Goal: Task Accomplishment & Management: Manage account settings

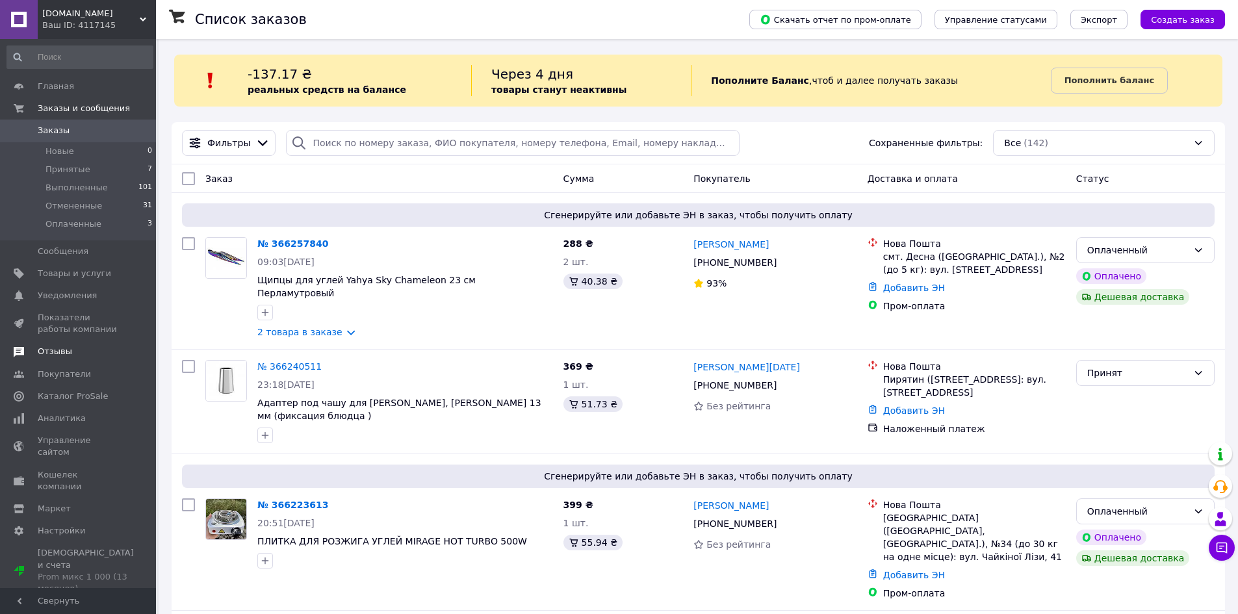
click at [85, 350] on span "Отзывы" at bounding box center [79, 352] width 83 height 12
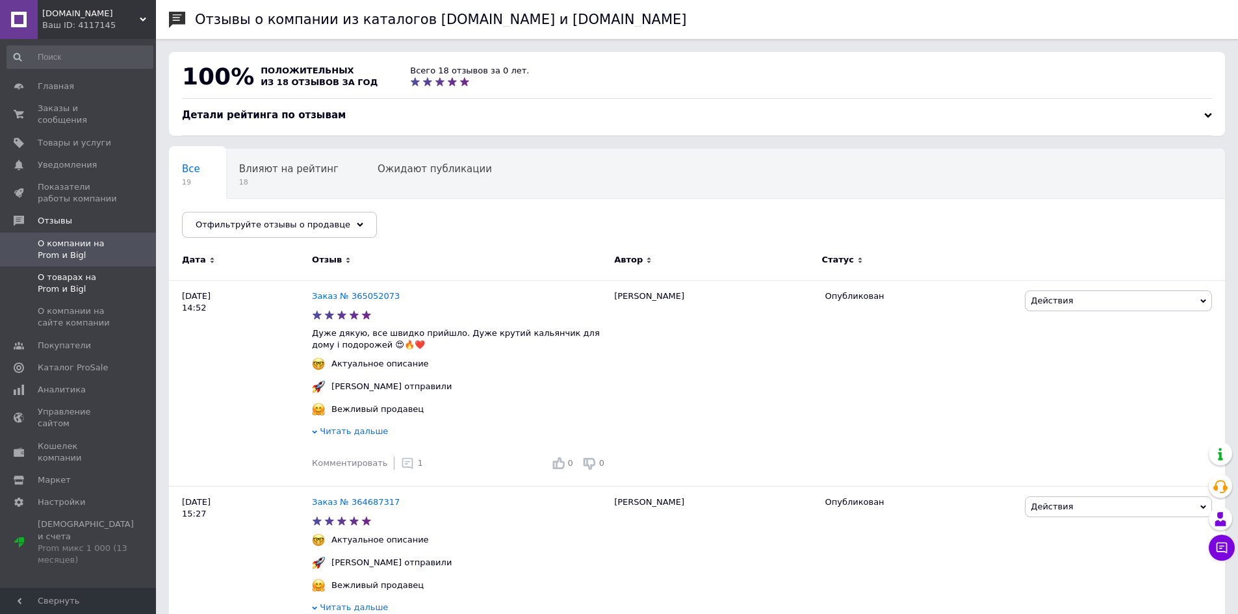
click at [101, 275] on span "О товарах на Prom и Bigl" at bounding box center [79, 283] width 83 height 23
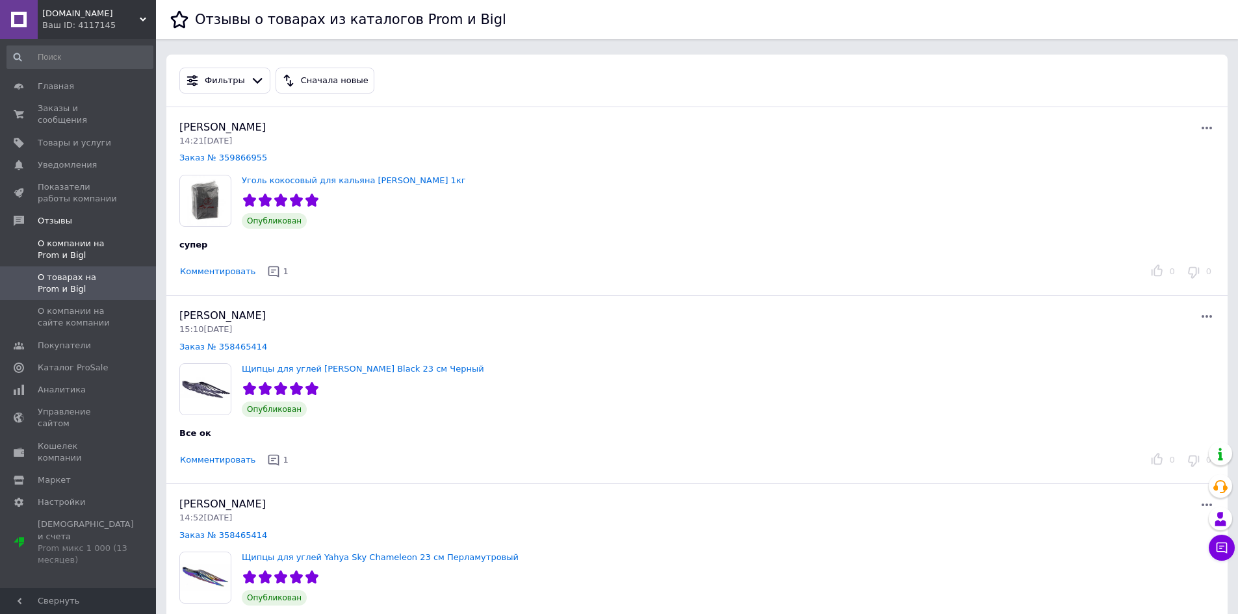
click at [121, 238] on span at bounding box center [138, 249] width 36 height 23
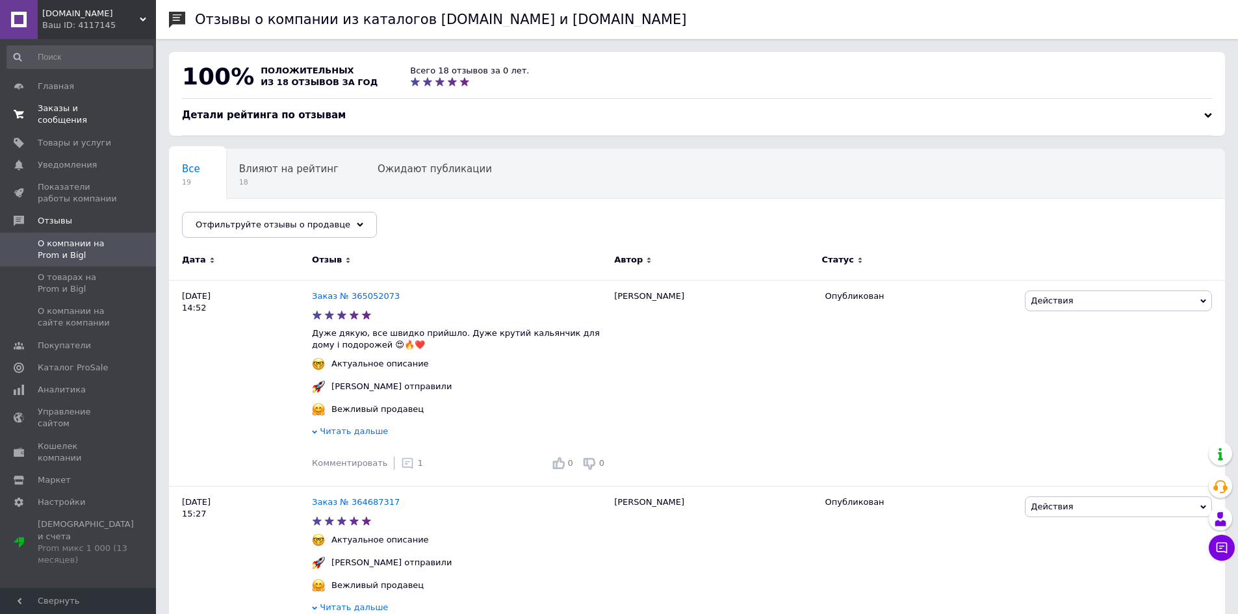
click at [121, 110] on span "0 0" at bounding box center [138, 114] width 36 height 23
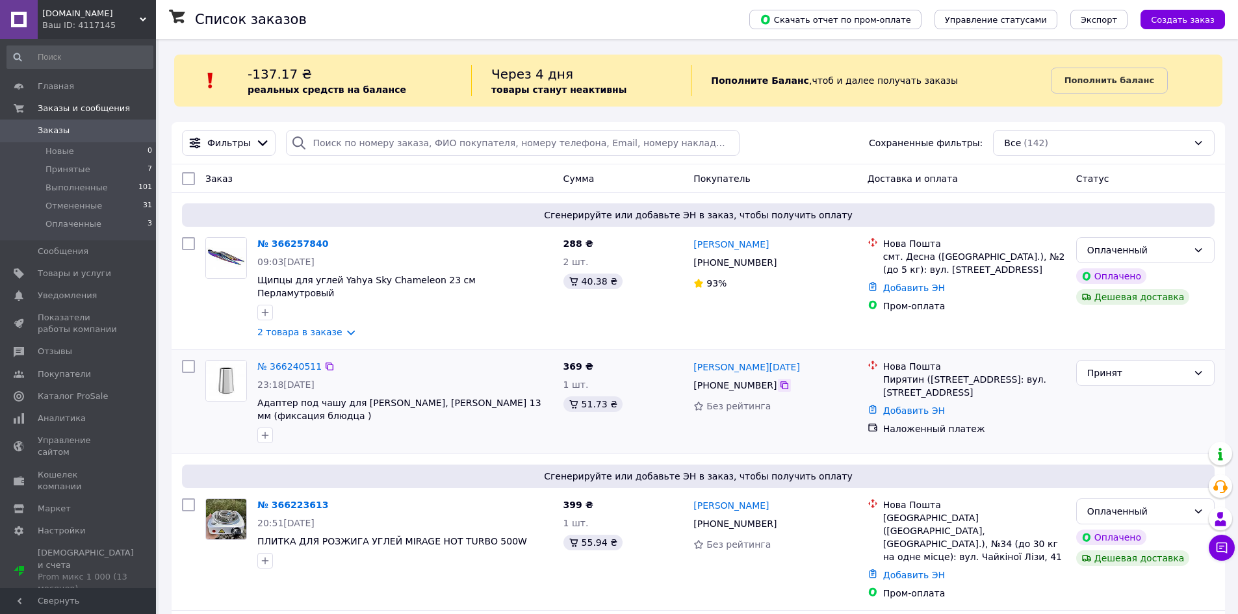
click at [780, 381] on icon at bounding box center [784, 385] width 8 height 8
click at [974, 88] on div "Пополните Баланс ,  чтоб и далее получать заказы" at bounding box center [870, 80] width 359 height 31
click at [45, 363] on link "Покупатели" at bounding box center [80, 374] width 160 height 22
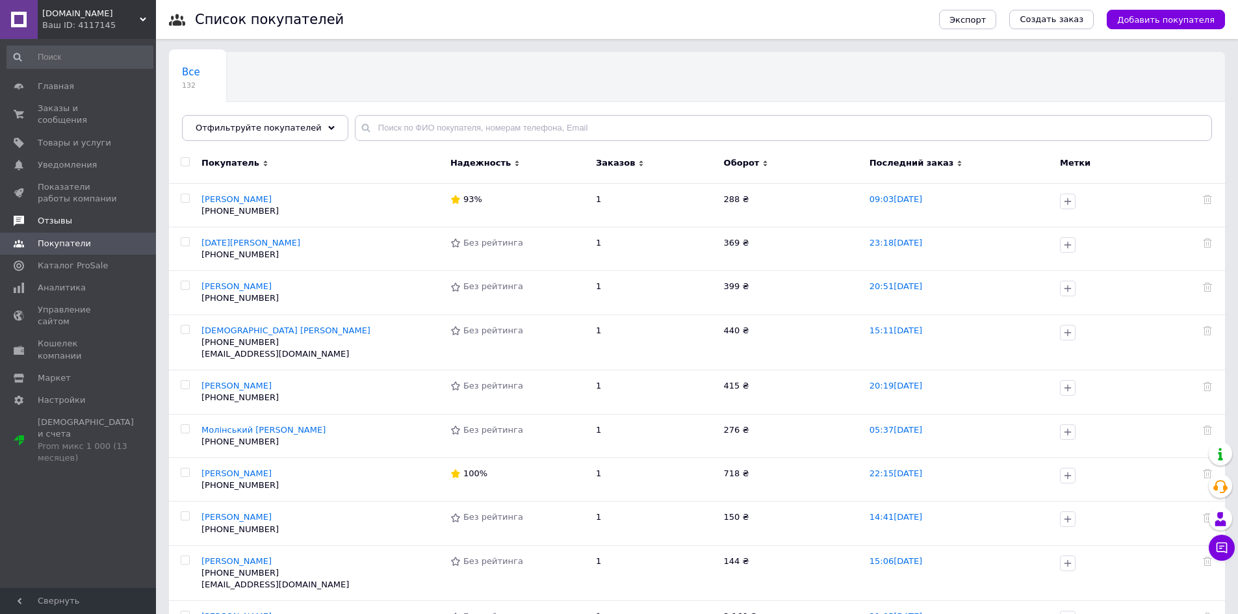
click at [114, 215] on span "Отзывы" at bounding box center [79, 221] width 83 height 12
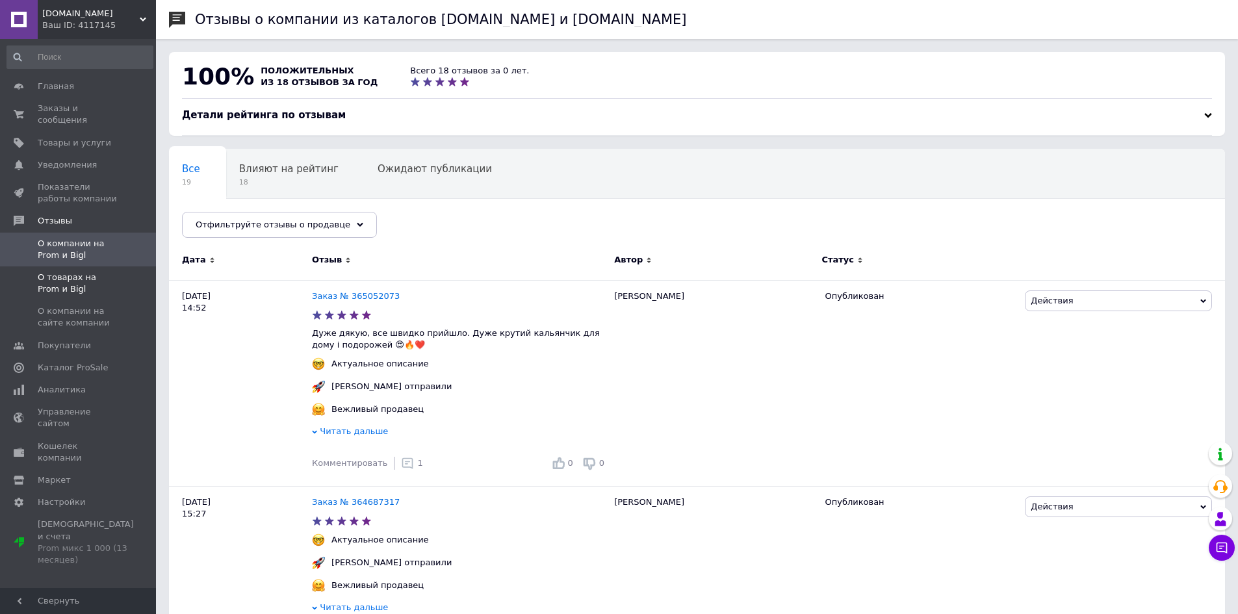
click at [114, 272] on span "О товарах на Prom и Bigl" at bounding box center [79, 283] width 83 height 23
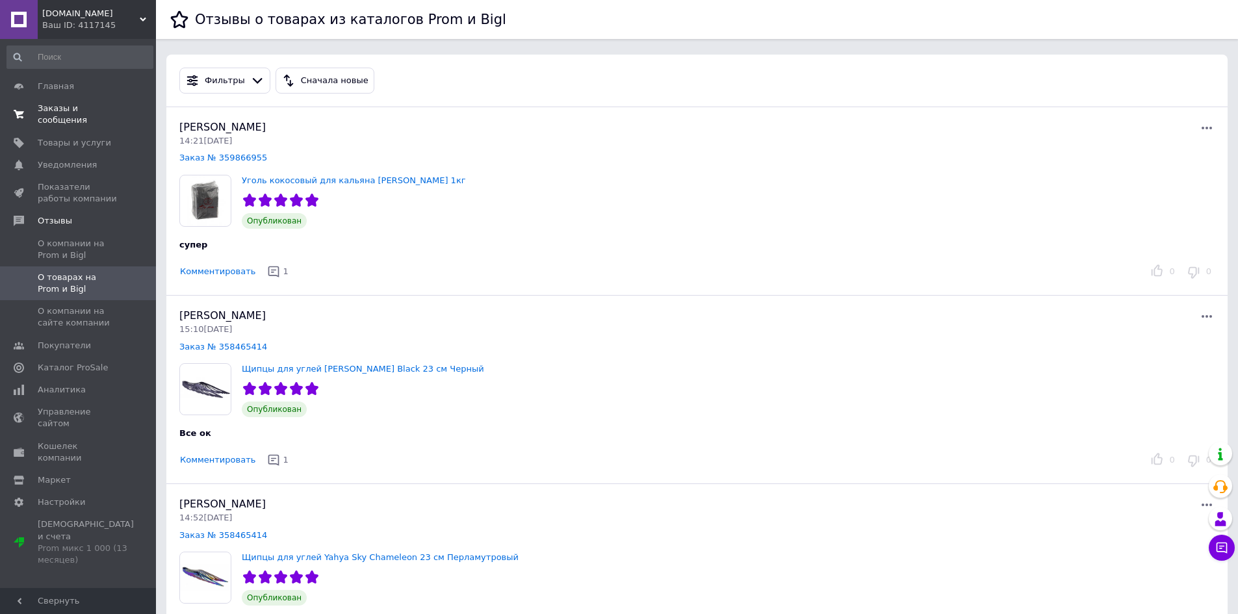
click at [94, 105] on span "Заказы и сообщения" at bounding box center [79, 114] width 83 height 23
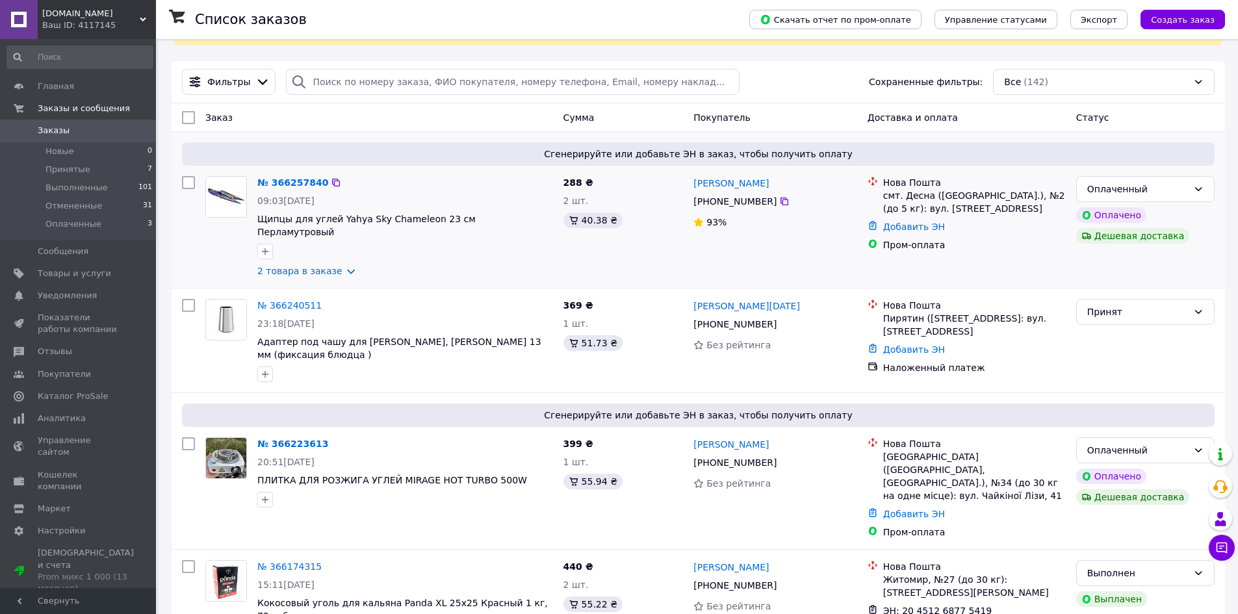
scroll to position [65, 0]
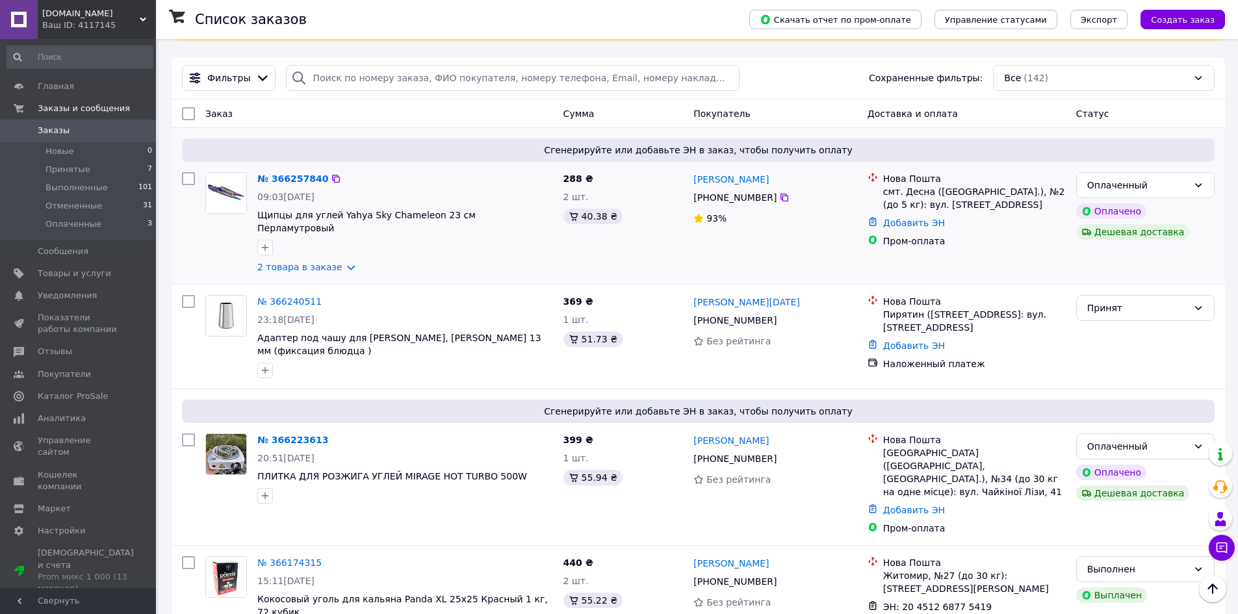
click at [230, 200] on img at bounding box center [226, 193] width 40 height 40
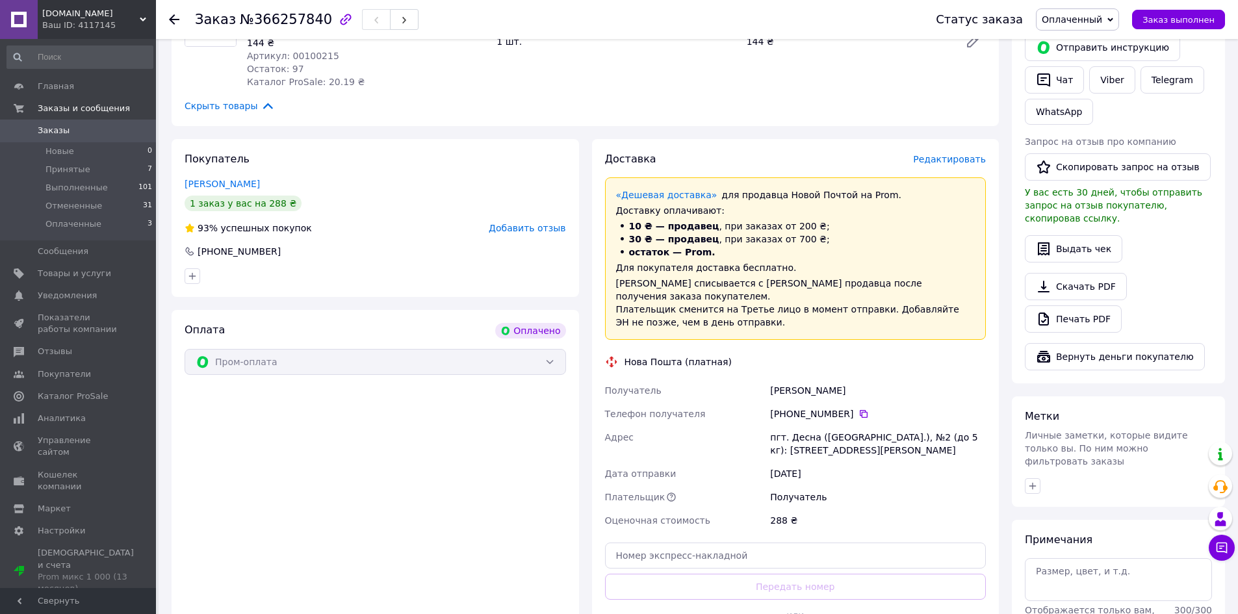
scroll to position [325, 0]
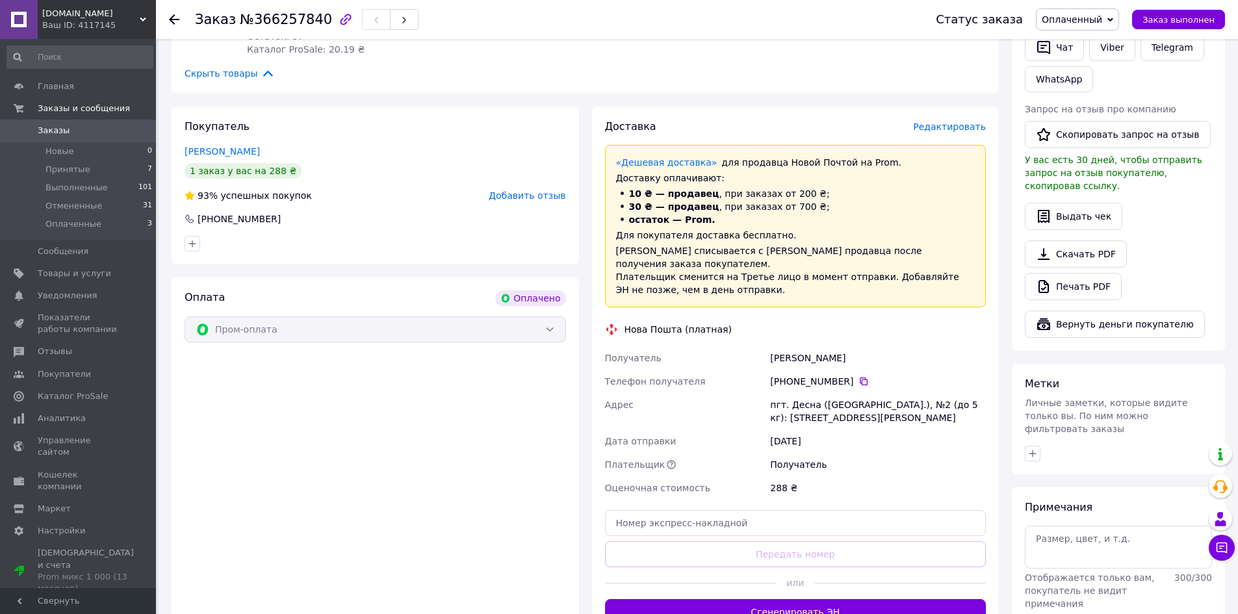
drag, startPoint x: 778, startPoint y: 574, endPoint x: 776, endPoint y: 585, distance: 10.6
click at [776, 599] on button "Сгенерировать ЭН" at bounding box center [795, 612] width 381 height 26
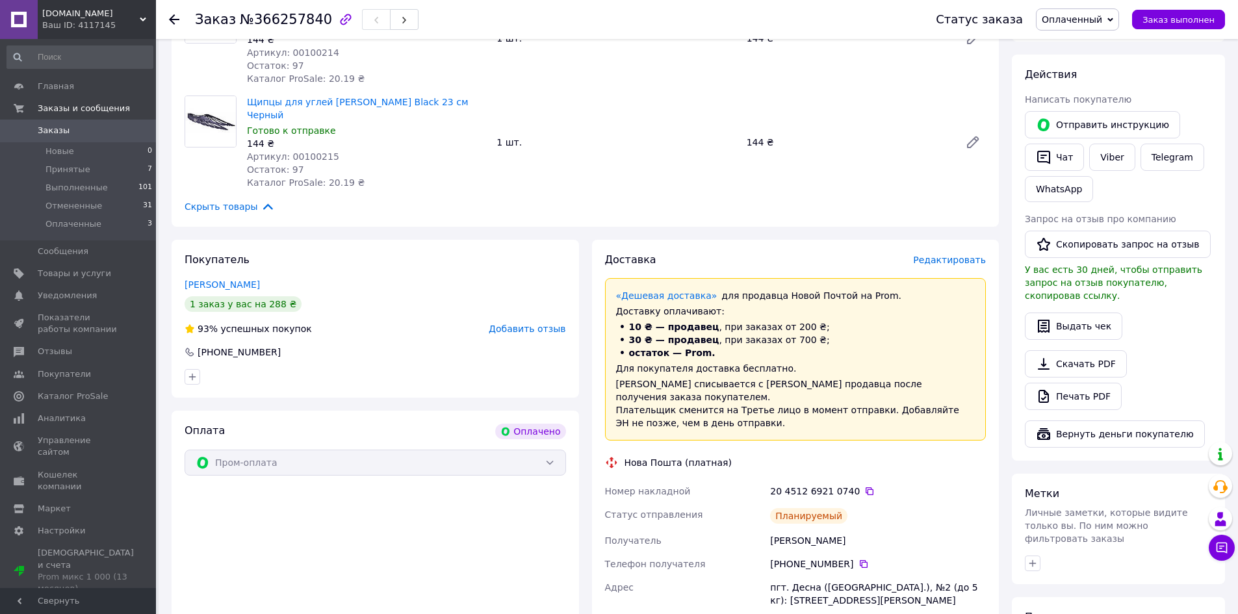
scroll to position [130, 0]
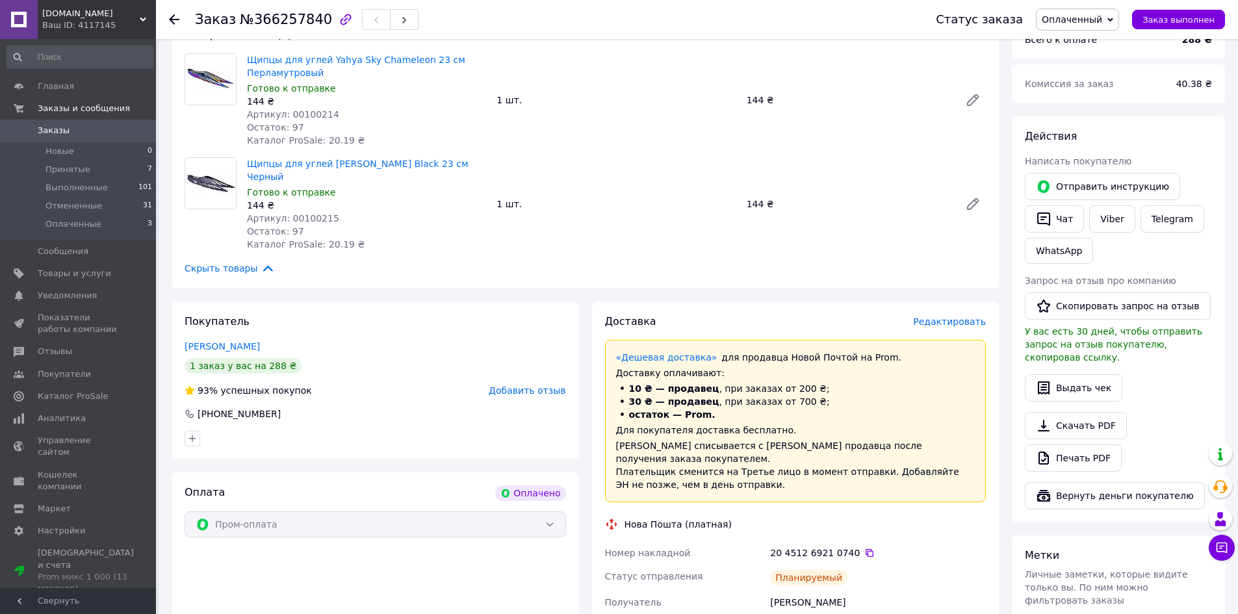
click at [796, 591] on div "[PERSON_NAME]" at bounding box center [877, 602] width 221 height 23
click at [795, 591] on div "[PERSON_NAME]" at bounding box center [877, 602] width 221 height 23
copy div "[PERSON_NAME]"
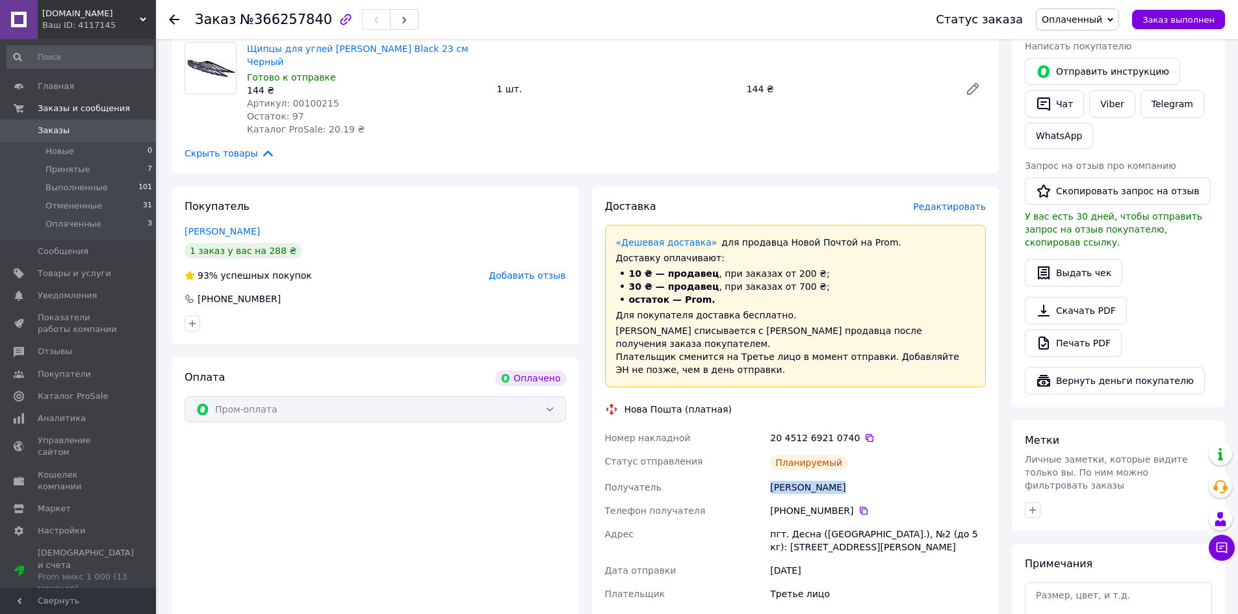
scroll to position [260, 0]
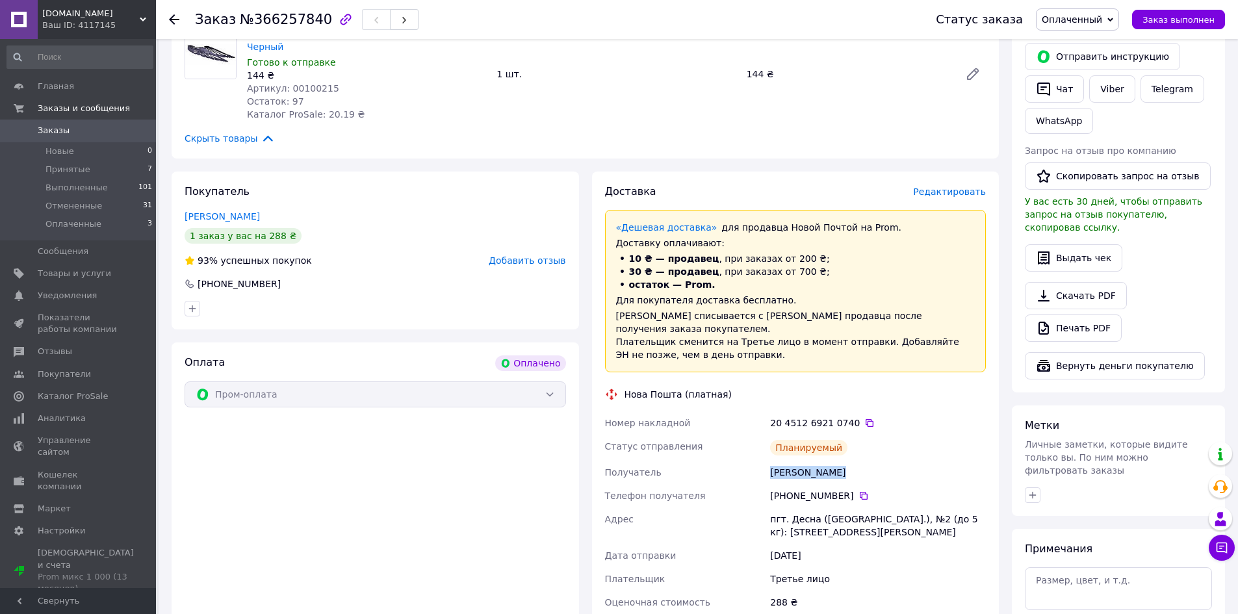
copy div "380 97 726 57 34"
drag, startPoint x: 846, startPoint y: 470, endPoint x: 775, endPoint y: 475, distance: 71.6
click at [775, 489] on div "[PHONE_NUMBER]" at bounding box center [878, 495] width 216 height 13
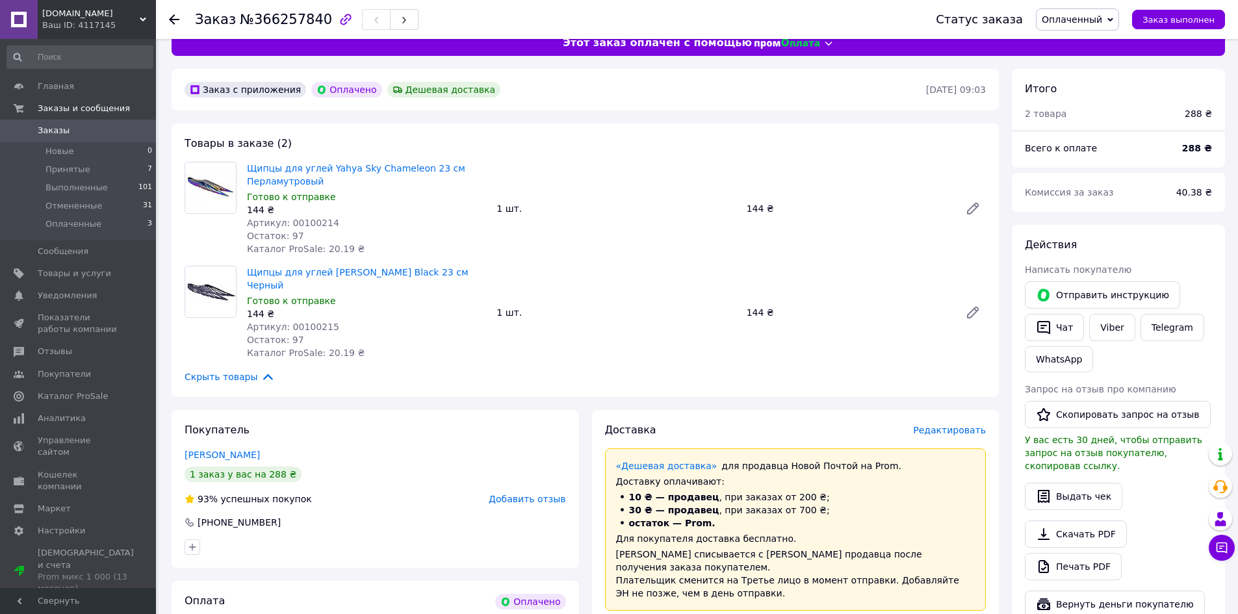
scroll to position [0, 0]
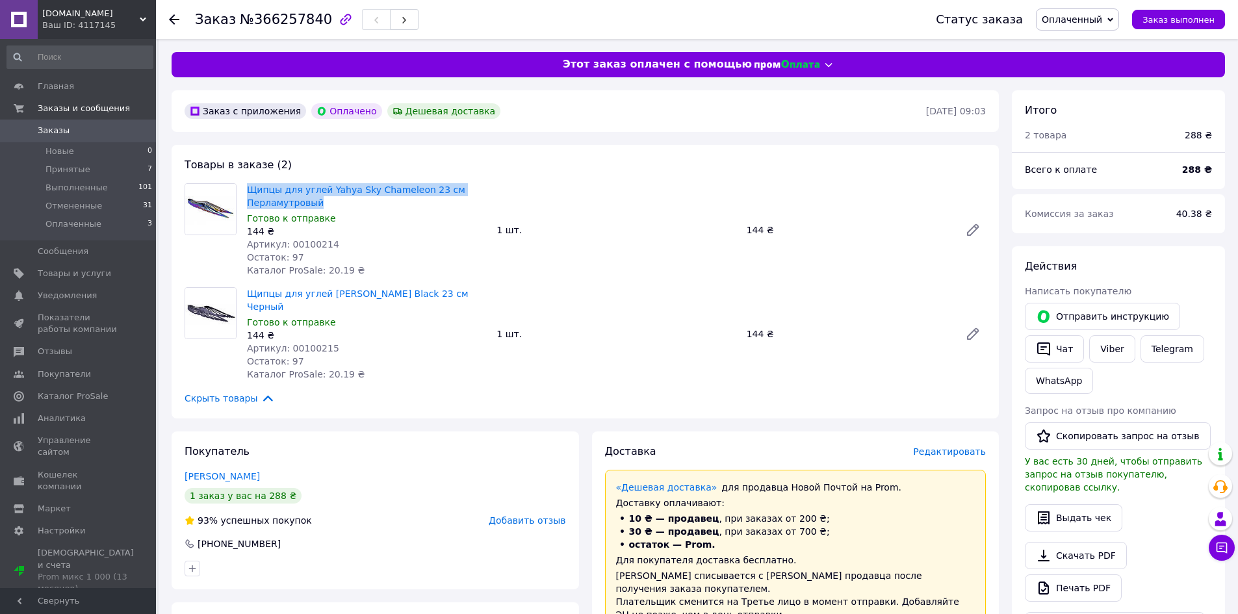
drag, startPoint x: 245, startPoint y: 188, endPoint x: 155, endPoint y: 32, distance: 179.6
click at [325, 201] on div "Щипцы для углей Yahya Sky Chameleon 23 см Перламутровый Готово к отправке 144 ₴…" at bounding box center [366, 230] width 249 height 99
copy link "Щипцы для углей Yahya Sky Chameleon 23 см Перламутровый"
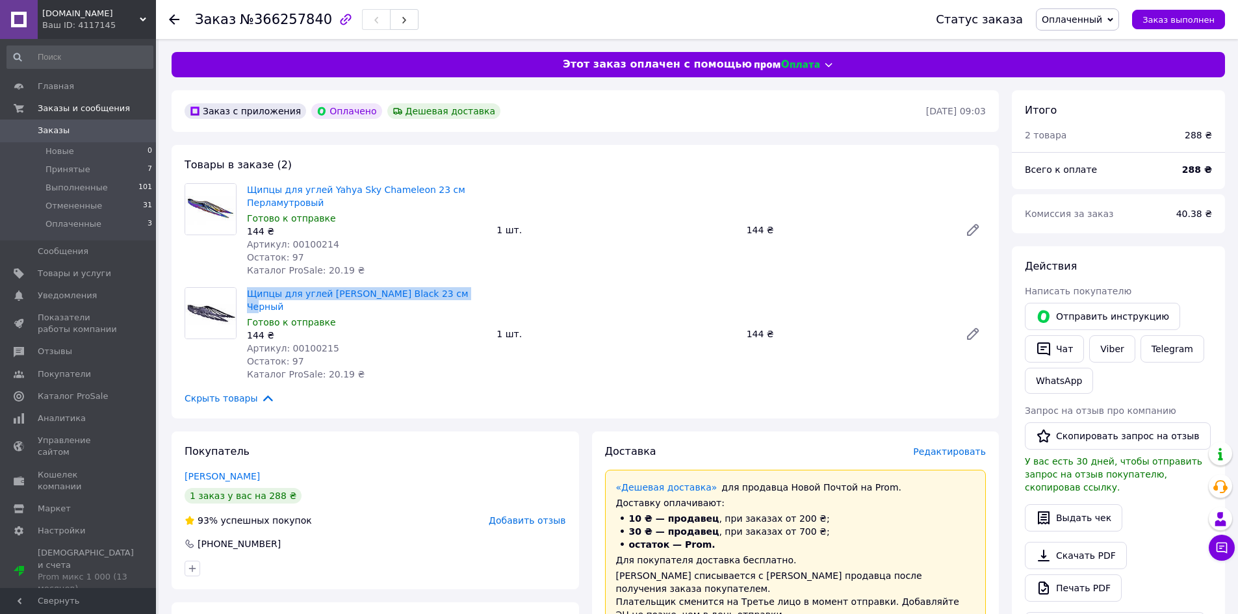
drag, startPoint x: 354, startPoint y: 285, endPoint x: 246, endPoint y: 290, distance: 108.0
click at [246, 290] on div "Щипцы для углей Yahya Sky Black 23 см Черный Готово к отправке 144 ₴ Артикул: 0…" at bounding box center [366, 334] width 249 height 99
copy link "Щипцы для углей [PERSON_NAME] Black 23 см Черный"
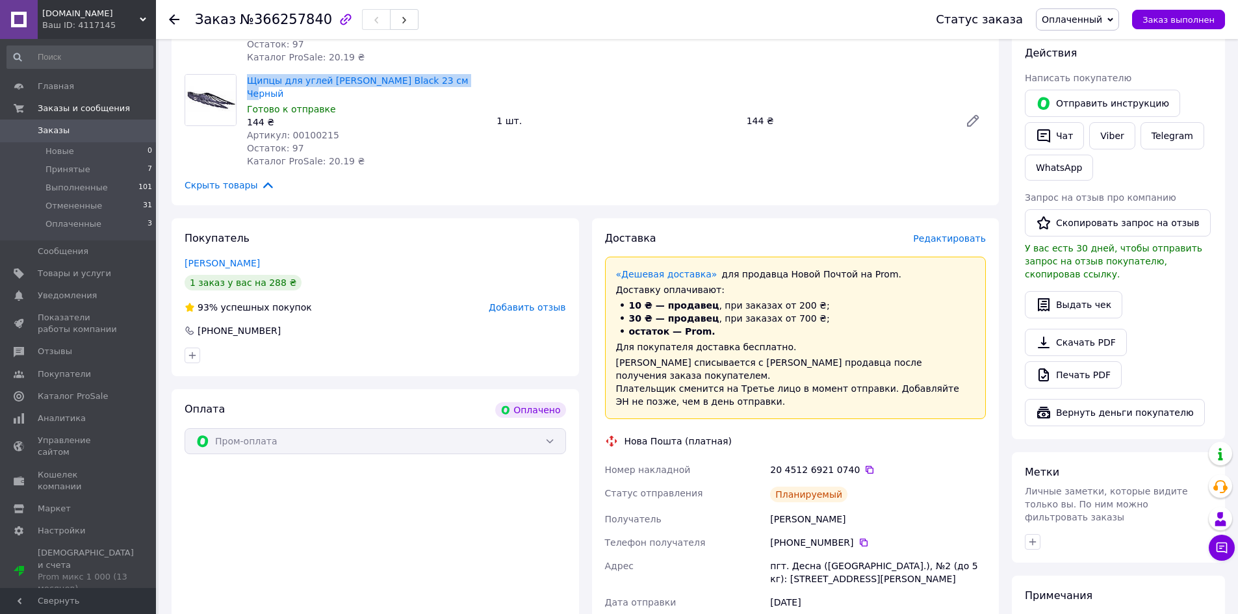
scroll to position [325, 0]
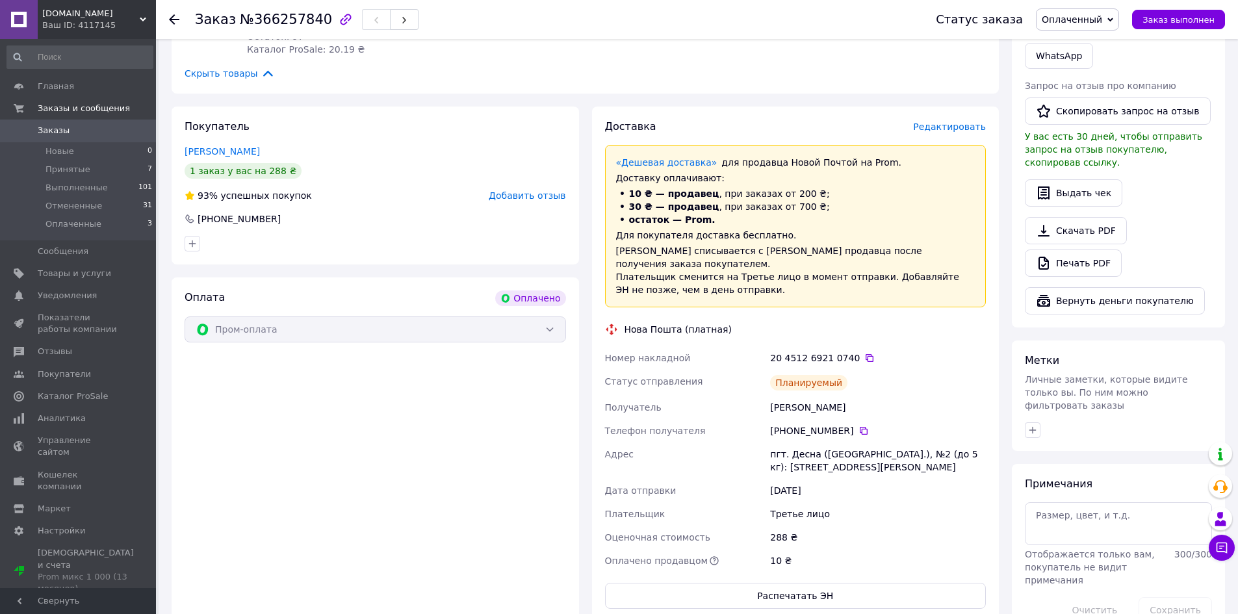
click at [772, 526] on div "288 ₴" at bounding box center [877, 537] width 221 height 23
copy div "288"
drag, startPoint x: 765, startPoint y: 430, endPoint x: 743, endPoint y: 348, distance: 85.6
click at [913, 431] on div "Номер накладной 20 4512 6921 0740   Статус отправления Планируемый Получатель […" at bounding box center [795, 459] width 387 height 226
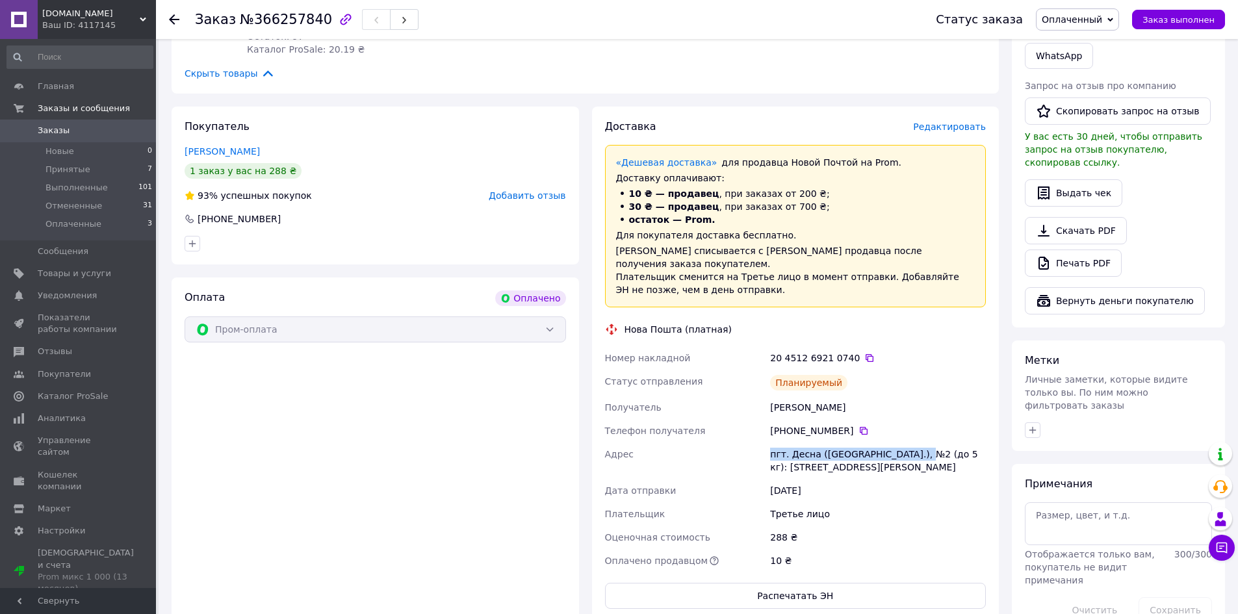
copy div "[GEOGRAPHIC_DATA] пгт. [GEOGRAPHIC_DATA] ([GEOGRAPHIC_DATA].), №"
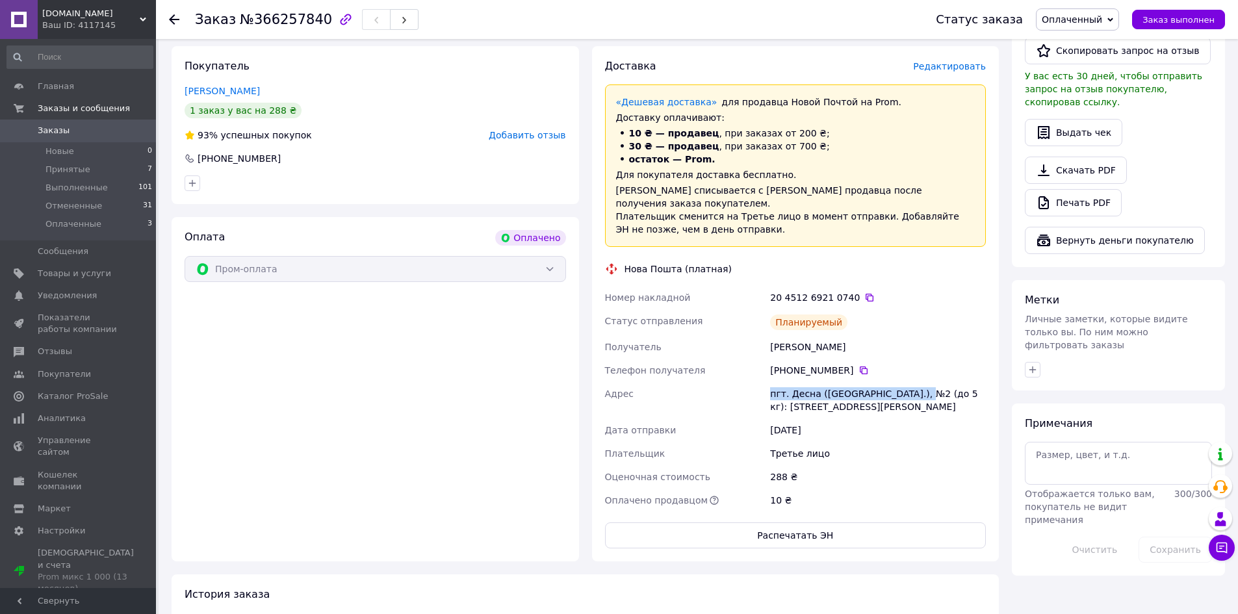
scroll to position [390, 0]
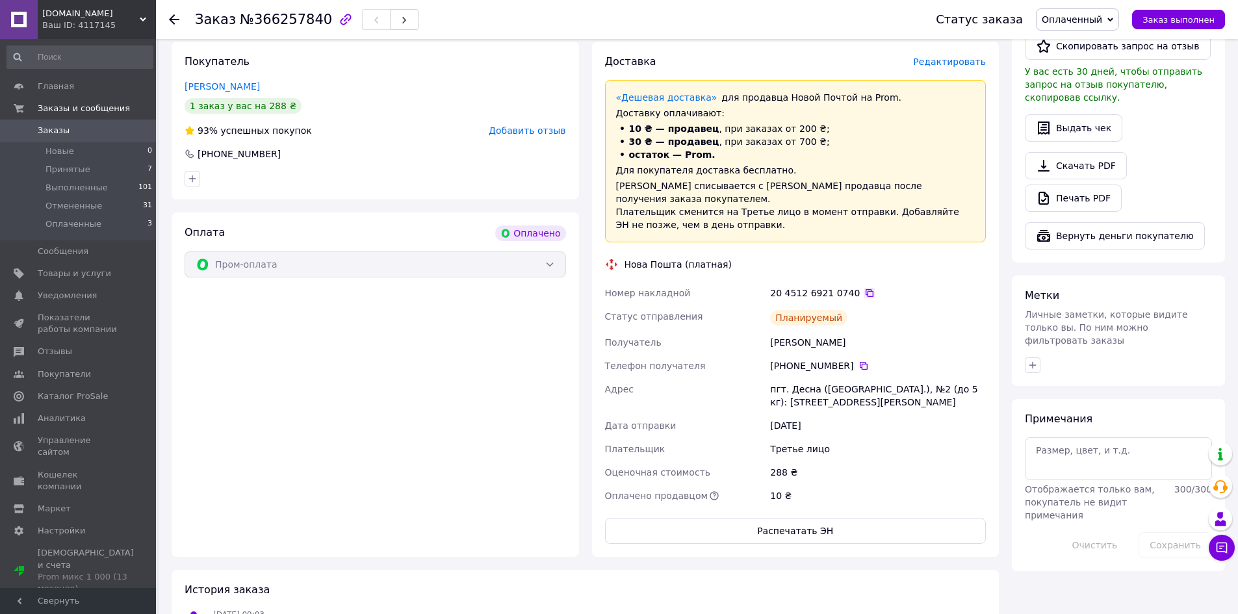
click at [865, 289] on icon at bounding box center [869, 293] width 8 height 8
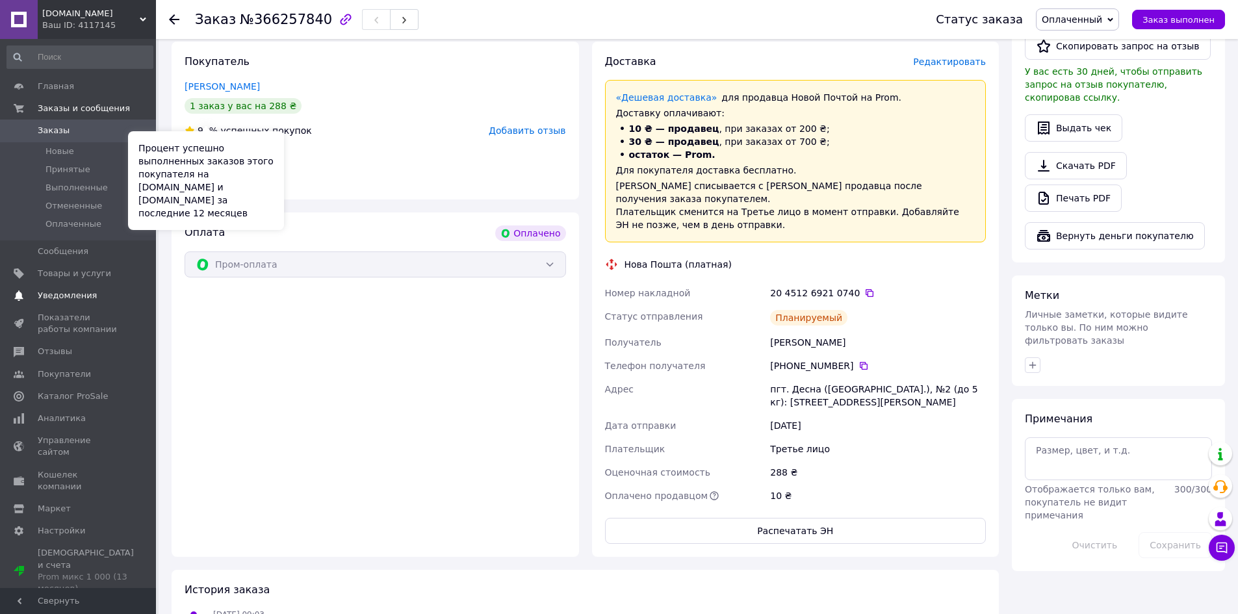
click at [108, 302] on link "Уведомления 0 0" at bounding box center [80, 296] width 160 height 22
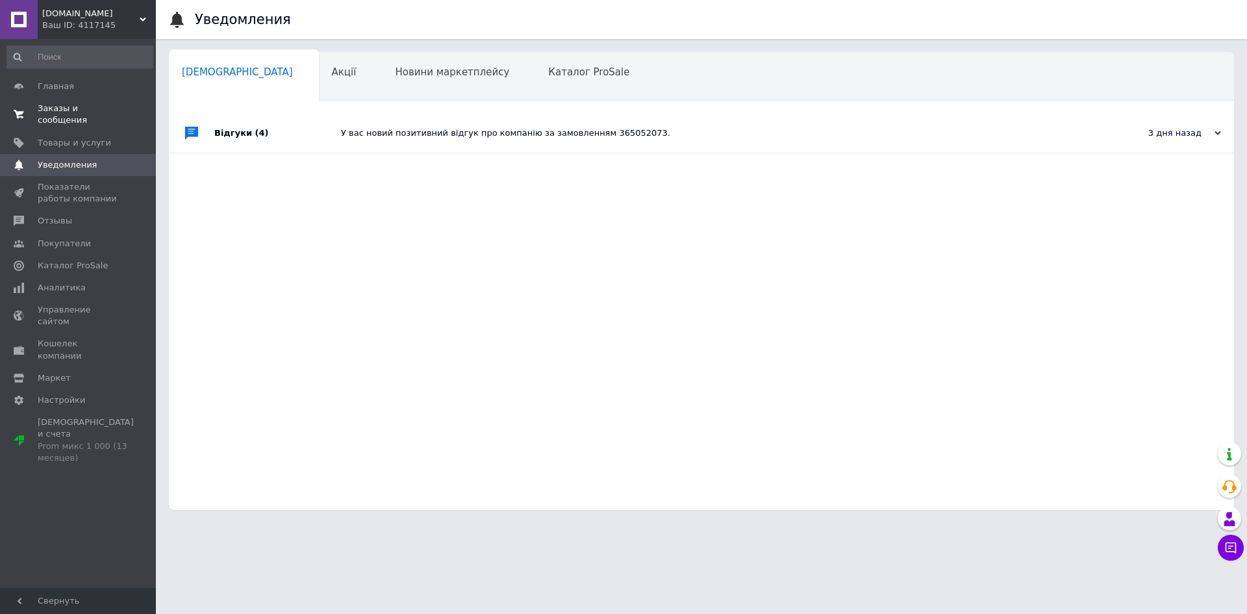
drag, startPoint x: 114, startPoint y: 133, endPoint x: 114, endPoint y: 118, distance: 15.0
click at [114, 137] on span "Товары и услуги" at bounding box center [79, 143] width 83 height 12
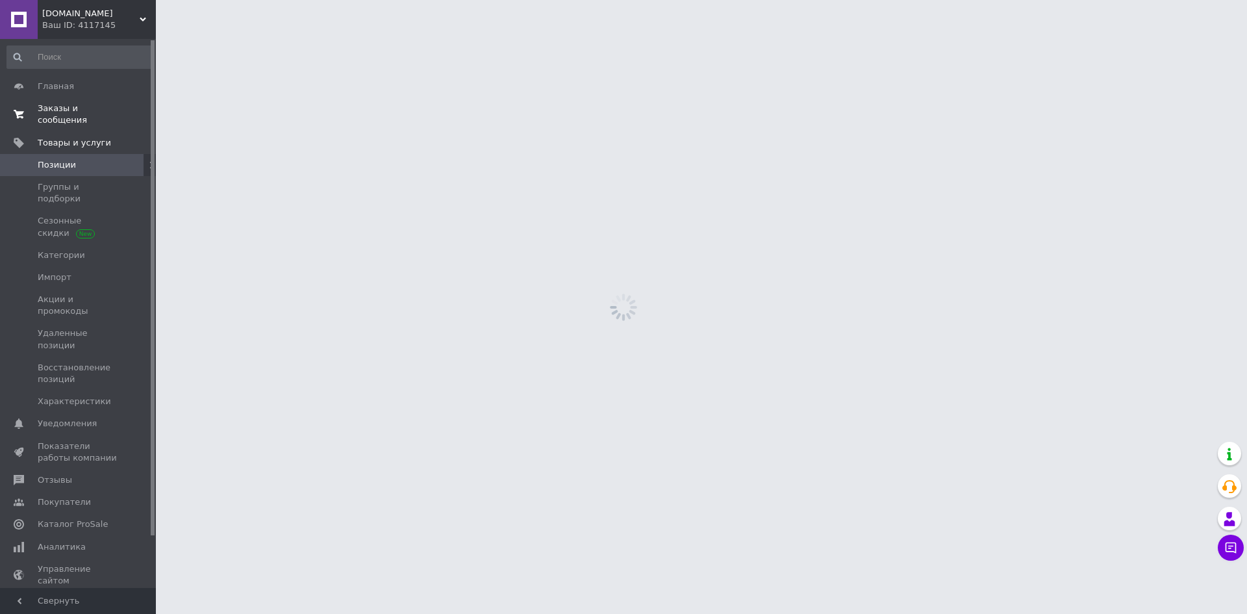
click at [116, 109] on span "Заказы и сообщения" at bounding box center [79, 114] width 83 height 23
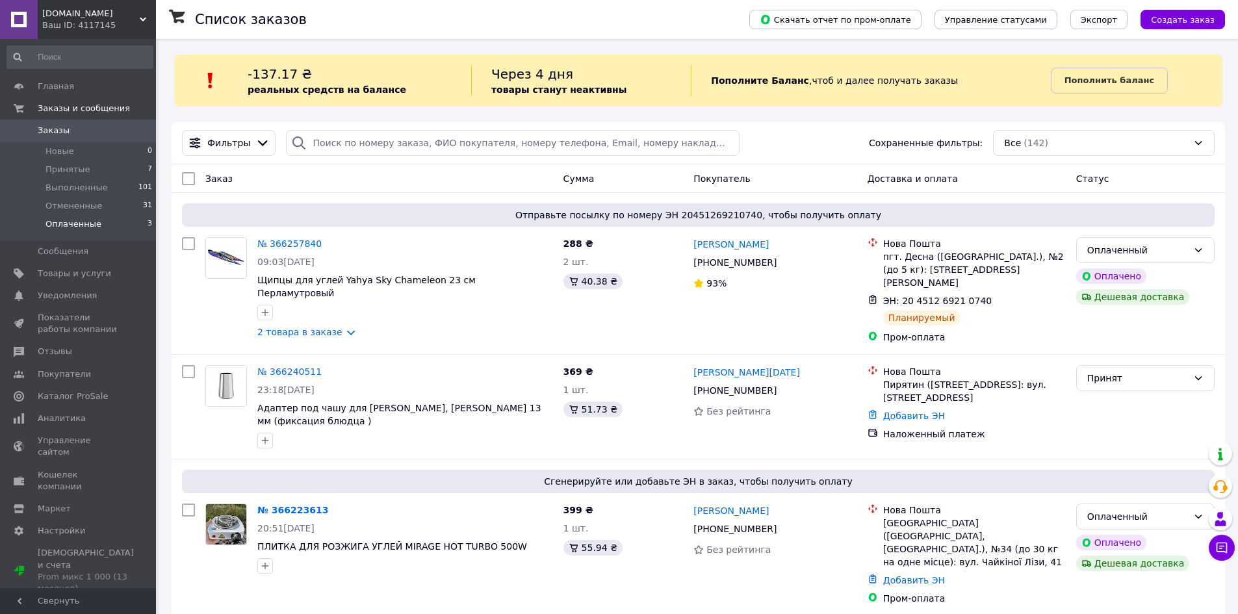
click at [103, 223] on li "Оплаченные 3" at bounding box center [80, 227] width 160 height 25
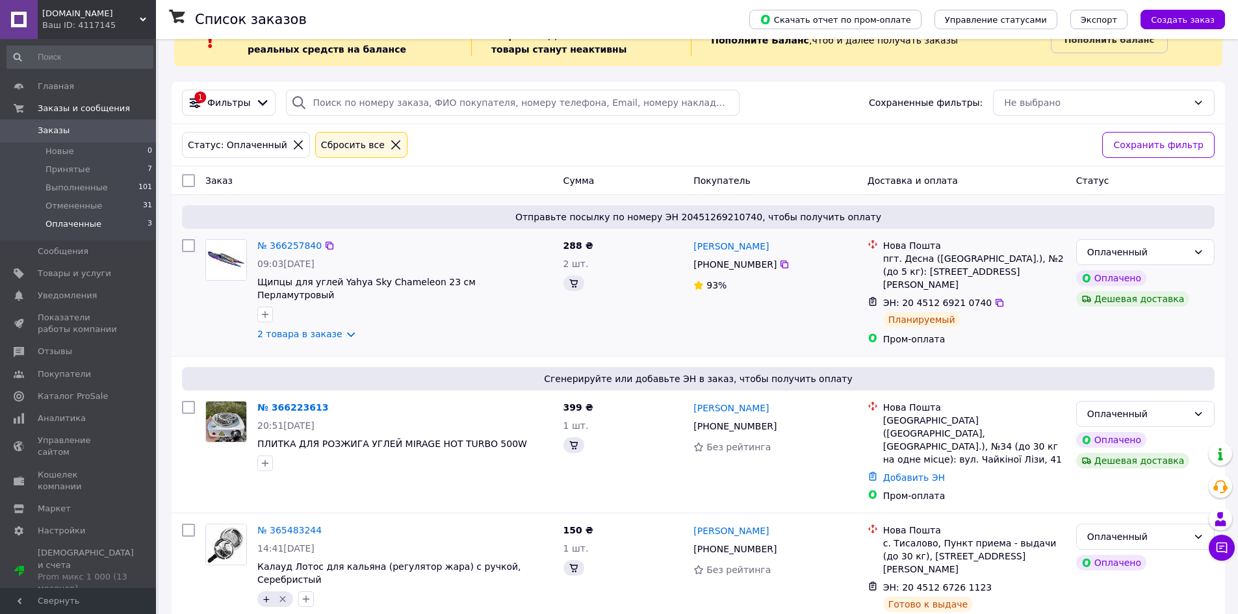
scroll to position [42, 0]
